Goal: Find specific page/section: Find specific page/section

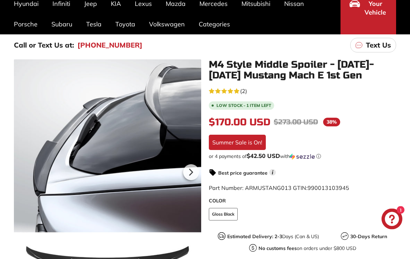
scroll to position [82, 0]
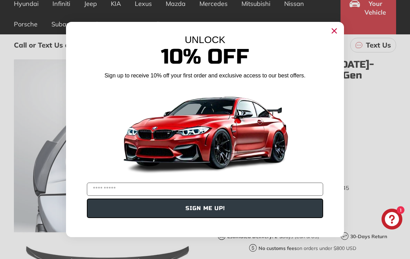
click at [333, 36] on circle "Close dialog" at bounding box center [334, 31] width 10 height 10
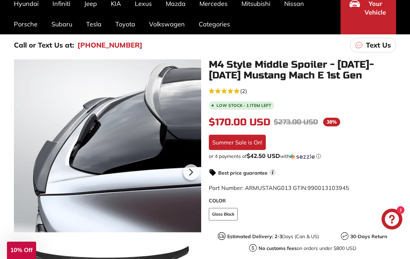
click at [190, 171] on icon at bounding box center [191, 172] width 3 height 6
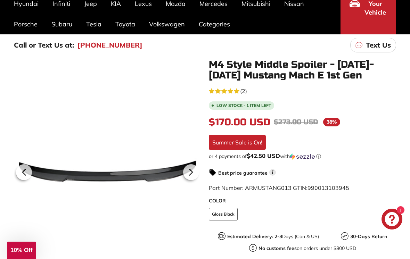
click at [188, 174] on icon at bounding box center [191, 172] width 16 height 16
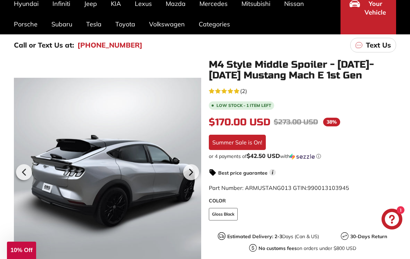
click at [194, 175] on icon at bounding box center [191, 172] width 16 height 16
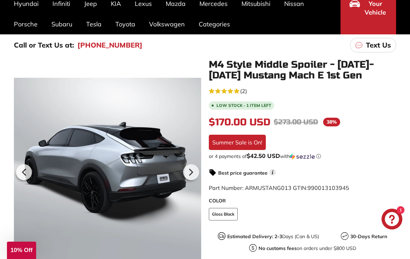
click at [191, 175] on icon at bounding box center [191, 172] width 16 height 16
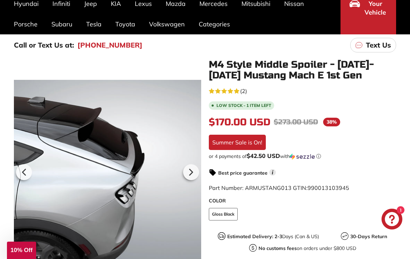
scroll to position [0, 69]
click at [194, 174] on icon at bounding box center [191, 172] width 16 height 16
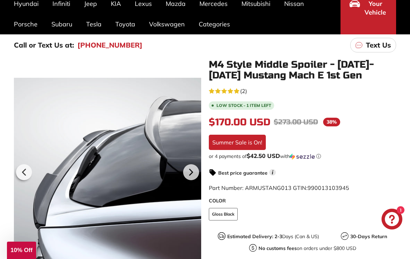
click at [194, 175] on icon at bounding box center [191, 172] width 16 height 16
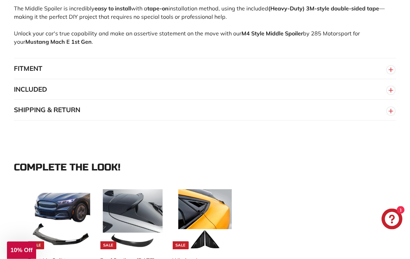
scroll to position [552, 0]
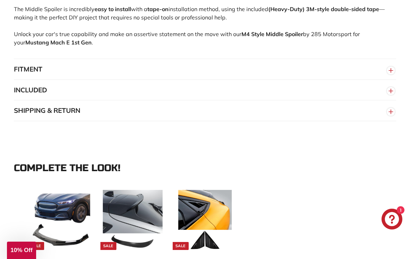
click at [389, 95] on circle "button" at bounding box center [391, 91] width 8 height 8
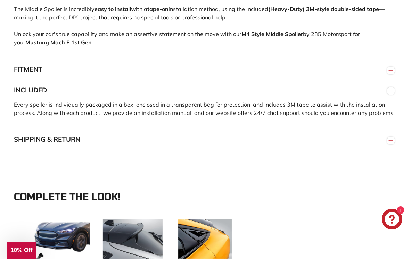
click at [388, 97] on icon "button" at bounding box center [390, 91] width 10 height 12
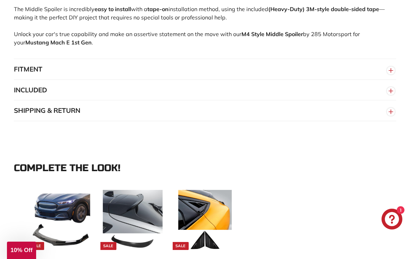
click at [394, 77] on icon "button" at bounding box center [390, 70] width 10 height 12
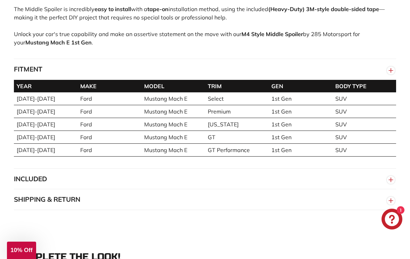
click at [386, 75] on span "button" at bounding box center [390, 69] width 10 height 10
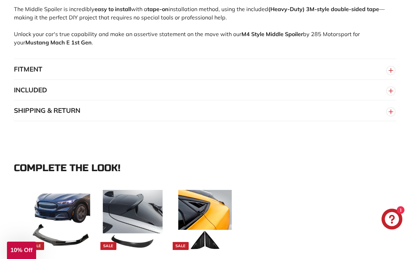
click at [387, 118] on icon "button" at bounding box center [390, 112] width 10 height 12
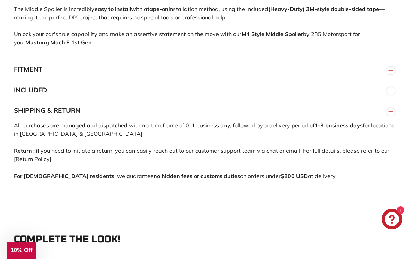
click at [387, 118] on icon "button" at bounding box center [390, 112] width 10 height 12
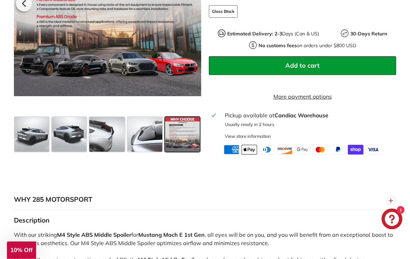
scroll to position [285, 0]
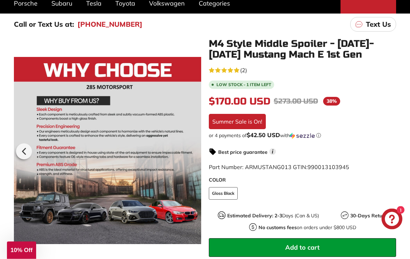
click at [226, 70] on icon "5.0 rating (2 votes)" at bounding box center [224, 71] width 6 height 6
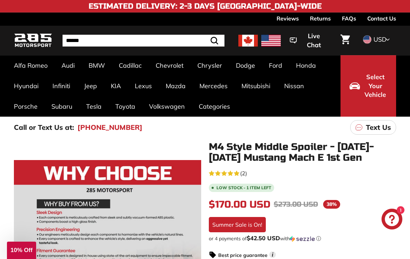
click at [207, 108] on link "Mustang Mach-E [2020-]" at bounding box center [200, 107] width 59 height 19
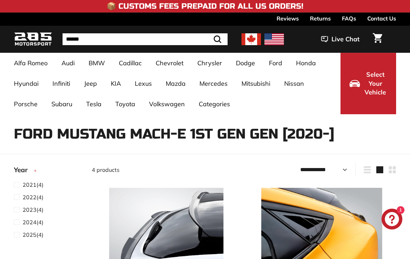
select select "**********"
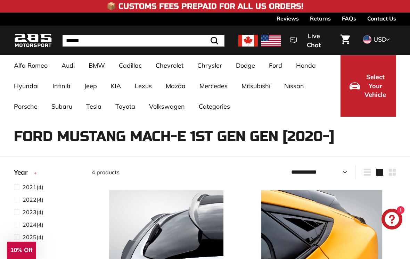
click at [36, 239] on span "2025 (4)" at bounding box center [33, 237] width 21 height 8
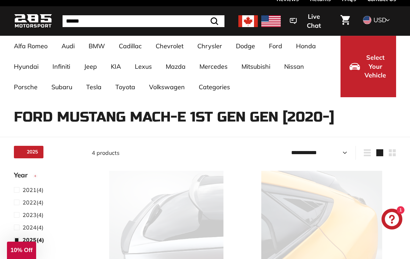
select select "**********"
